Goal: Check status: Check status

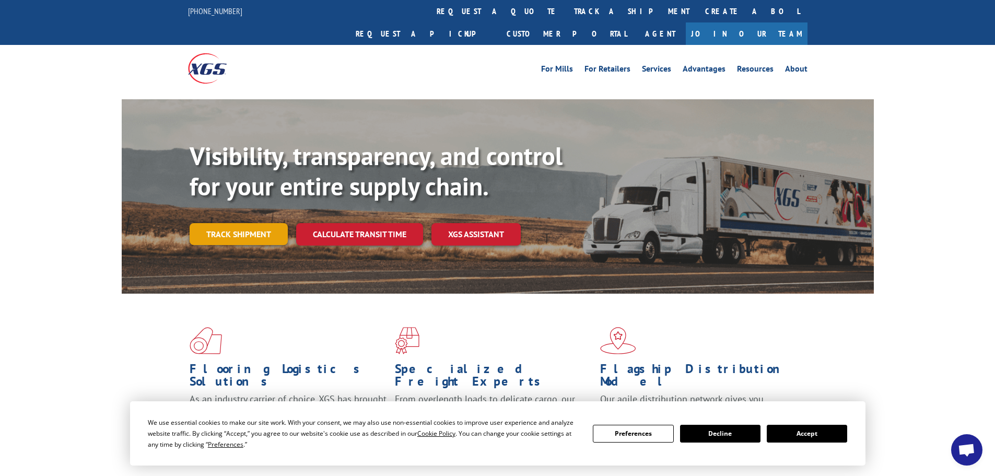
click at [253, 223] on link "Track shipment" at bounding box center [239, 234] width 98 height 22
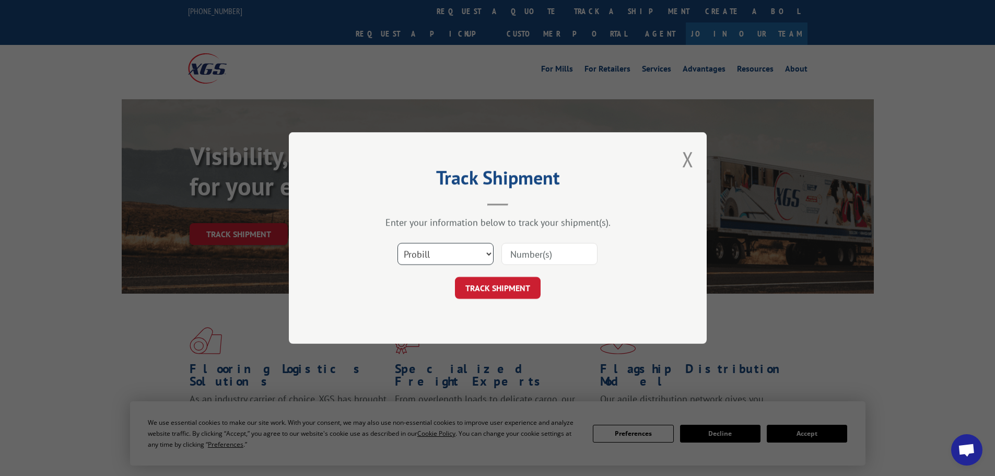
click at [451, 251] on select "Select category... Probill BOL PO" at bounding box center [446, 254] width 96 height 22
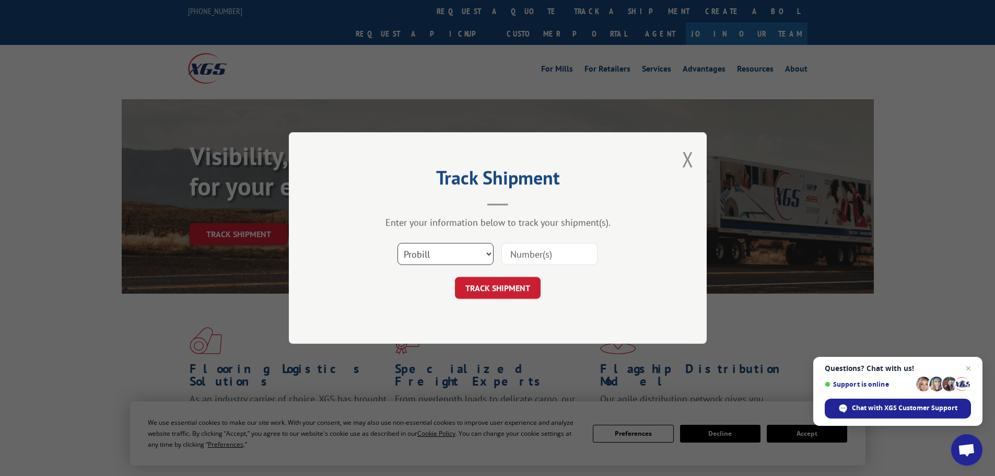
select select "bol"
click at [398, 243] on select "Select category... Probill BOL PO" at bounding box center [446, 254] width 96 height 22
click at [525, 253] on input at bounding box center [550, 254] width 96 height 22
paste input "7078678"
type input "7078678"
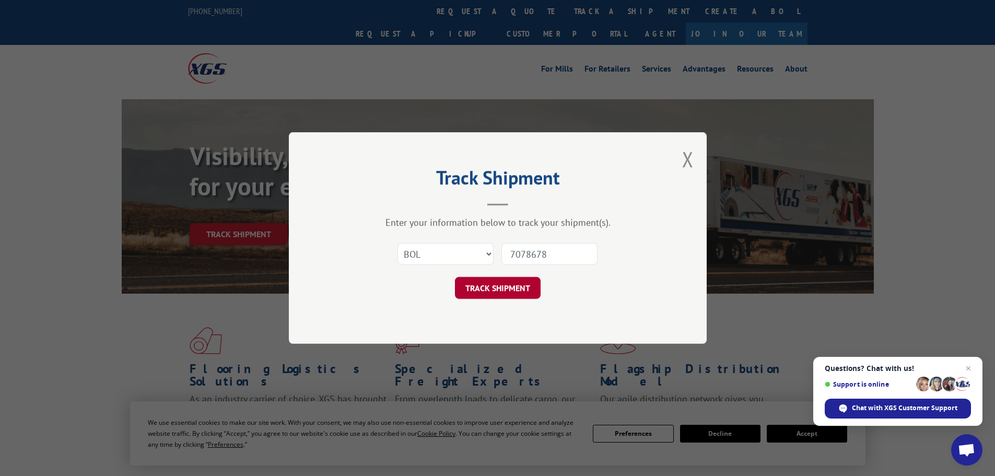
drag, startPoint x: 487, startPoint y: 304, endPoint x: 490, endPoint y: 288, distance: 16.5
click at [487, 303] on div "Track Shipment Enter your information below to track your shipment(s). Select c…" at bounding box center [498, 238] width 418 height 212
click at [490, 285] on button "TRACK SHIPMENT" at bounding box center [498, 288] width 86 height 22
